Goal: Use online tool/utility: Utilize a website feature to perform a specific function

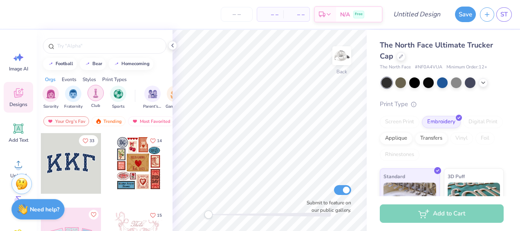
click at [97, 93] on img "filter for Club" at bounding box center [95, 92] width 9 height 9
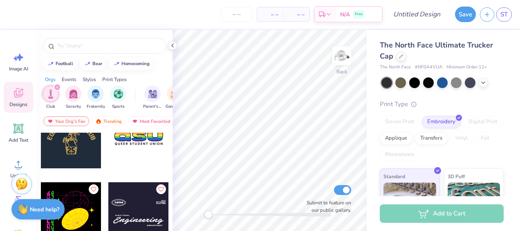
scroll to position [619, 0]
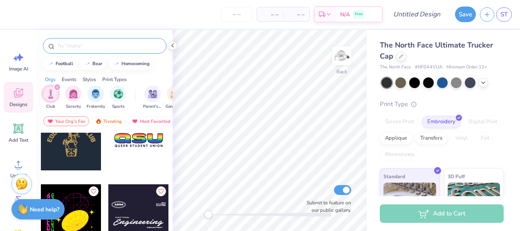
click at [114, 47] on input "text" at bounding box center [108, 46] width 105 height 8
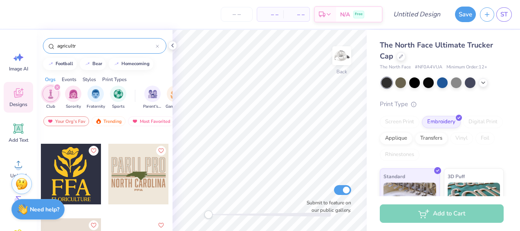
scroll to position [213, 0]
type input "agricultr"
click at [145, 175] on div at bounding box center [138, 173] width 61 height 61
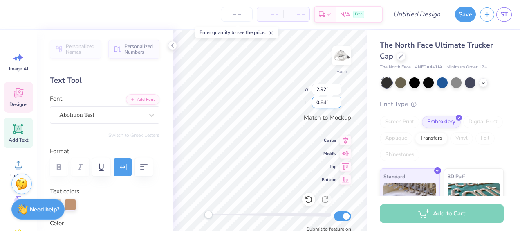
scroll to position [7, 1]
type textarea "P"
type input "1.16"
type input "0.46"
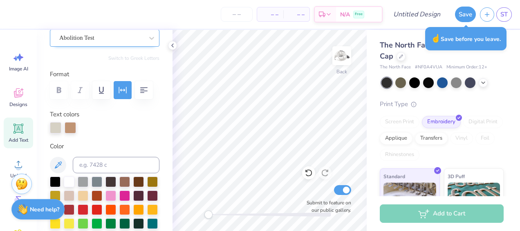
scroll to position [79, 0]
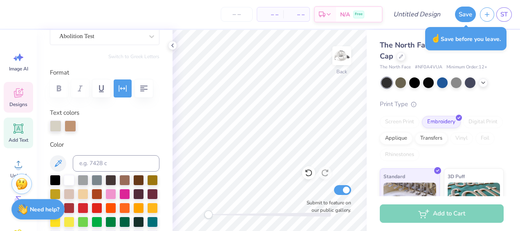
click at [10, 90] on div "Designs" at bounding box center [18, 97] width 29 height 31
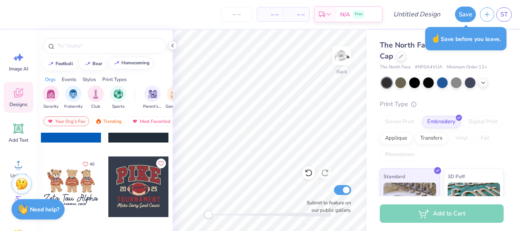
scroll to position [568, 0]
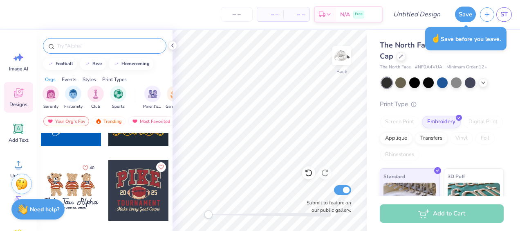
click at [104, 43] on input "text" at bounding box center [108, 46] width 105 height 8
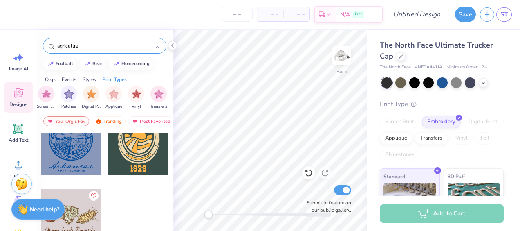
scroll to position [0, 692]
type input "a"
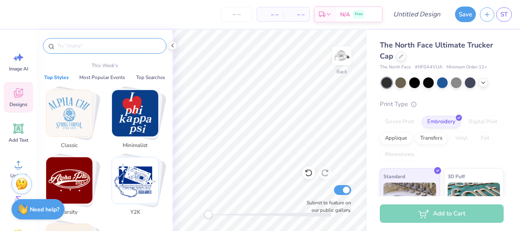
click at [109, 46] on input "text" at bounding box center [108, 46] width 105 height 8
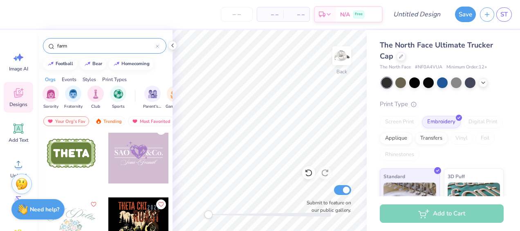
scroll to position [4773, 0]
type input "f"
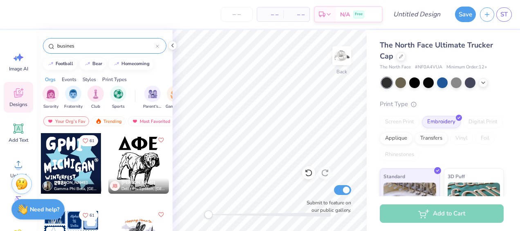
type input "business"
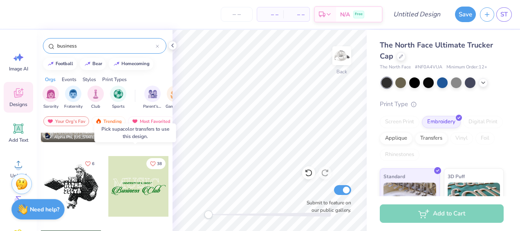
scroll to position [0, 0]
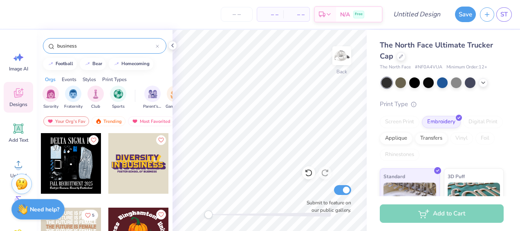
click at [157, 45] on icon at bounding box center [157, 46] width 3 height 3
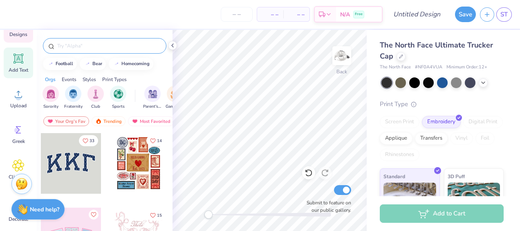
scroll to position [83, 0]
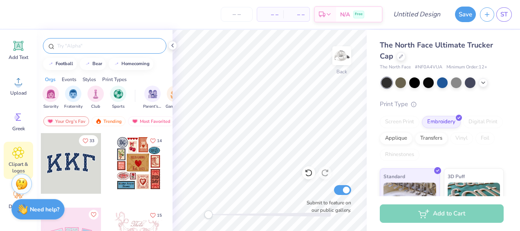
click at [17, 153] on icon at bounding box center [18, 152] width 5 height 5
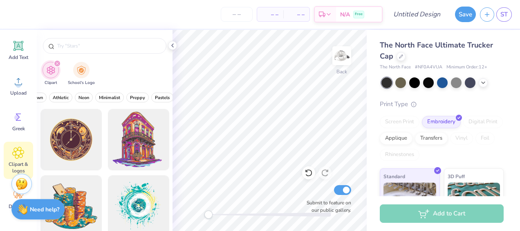
scroll to position [0, 334]
click at [96, 96] on span "Minimalist" at bounding box center [100, 97] width 21 height 6
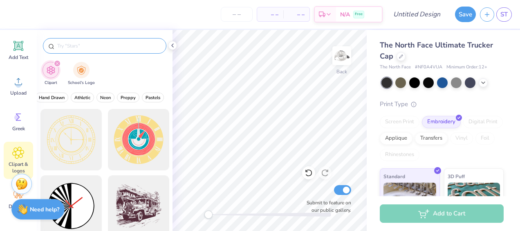
click at [116, 47] on input "text" at bounding box center [108, 46] width 105 height 8
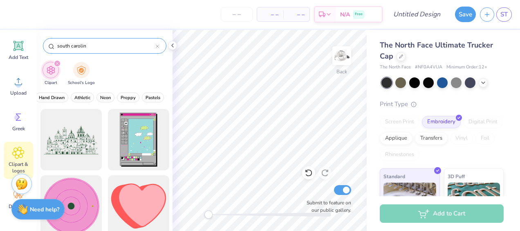
type input "south carolina"
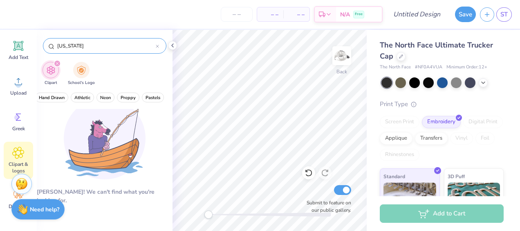
drag, startPoint x: 104, startPoint y: 46, endPoint x: 50, endPoint y: 43, distance: 53.7
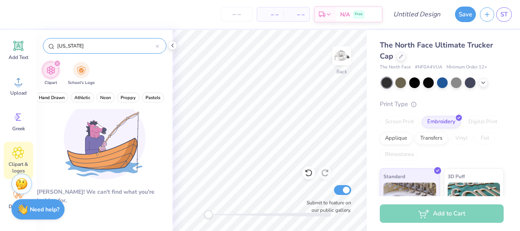
click at [50, 43] on div "south carolina" at bounding box center [104, 46] width 123 height 16
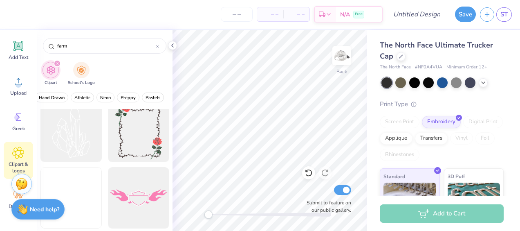
scroll to position [537, 0]
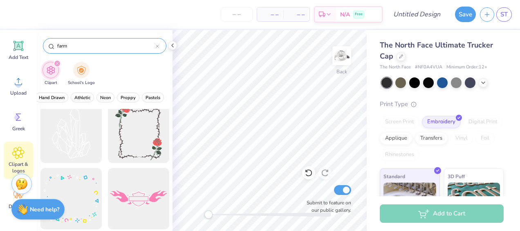
type input "farm"
click at [162, 44] on div "farm" at bounding box center [104, 46] width 123 height 16
click at [159, 45] on icon at bounding box center [157, 46] width 3 height 3
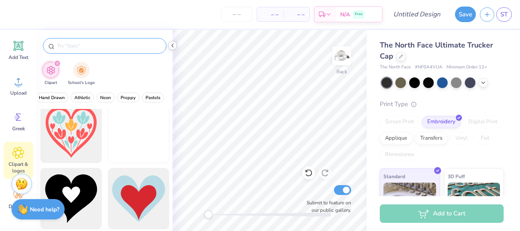
click at [173, 43] on icon at bounding box center [172, 45] width 7 height 7
